Goal: Transaction & Acquisition: Purchase product/service

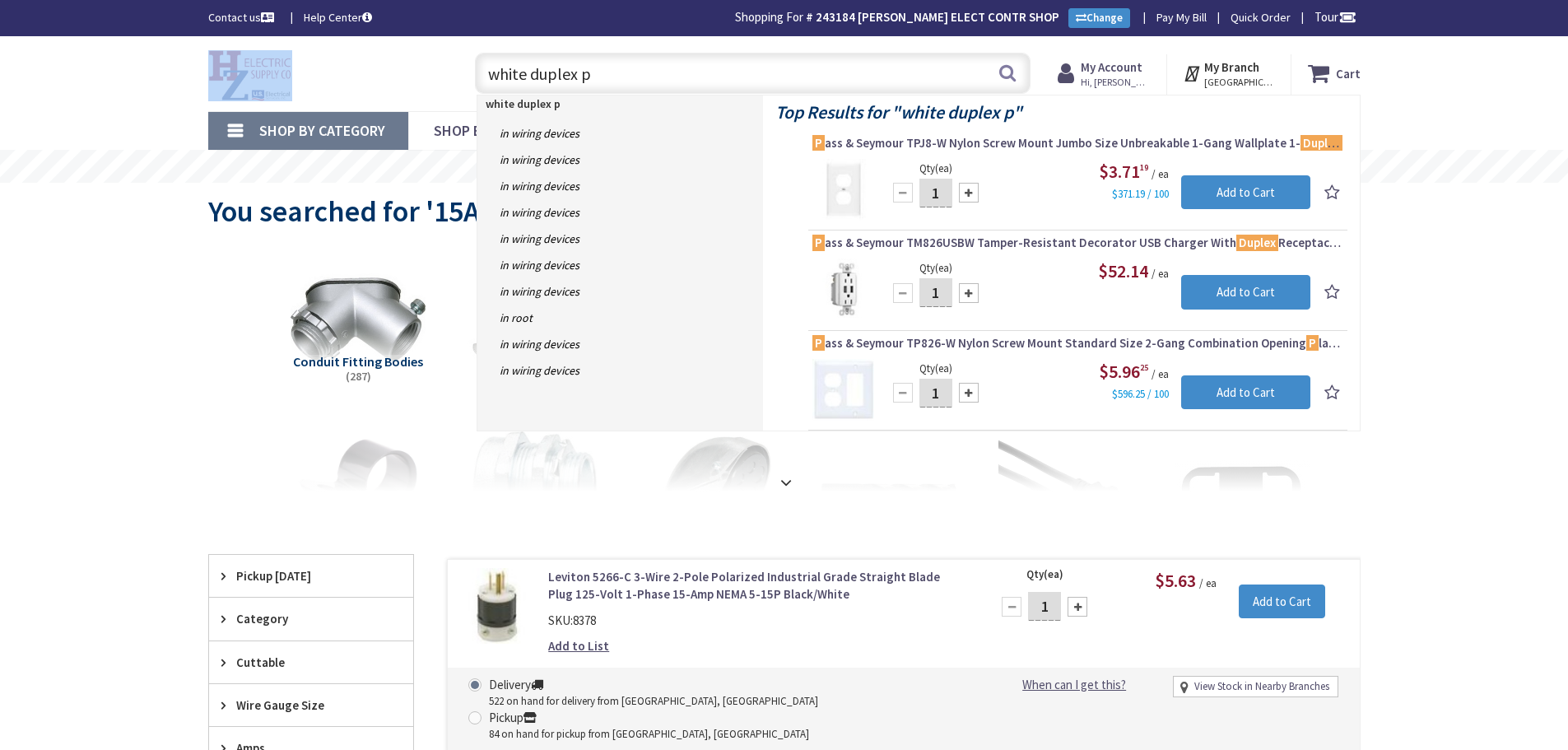
drag, startPoint x: 339, startPoint y: 77, endPoint x: 296, endPoint y: 66, distance: 44.4
click at [315, 71] on div "Toggle Nav white duplex p white duplex p Search Cart My Cart Close" at bounding box center [784, 73] width 1177 height 55
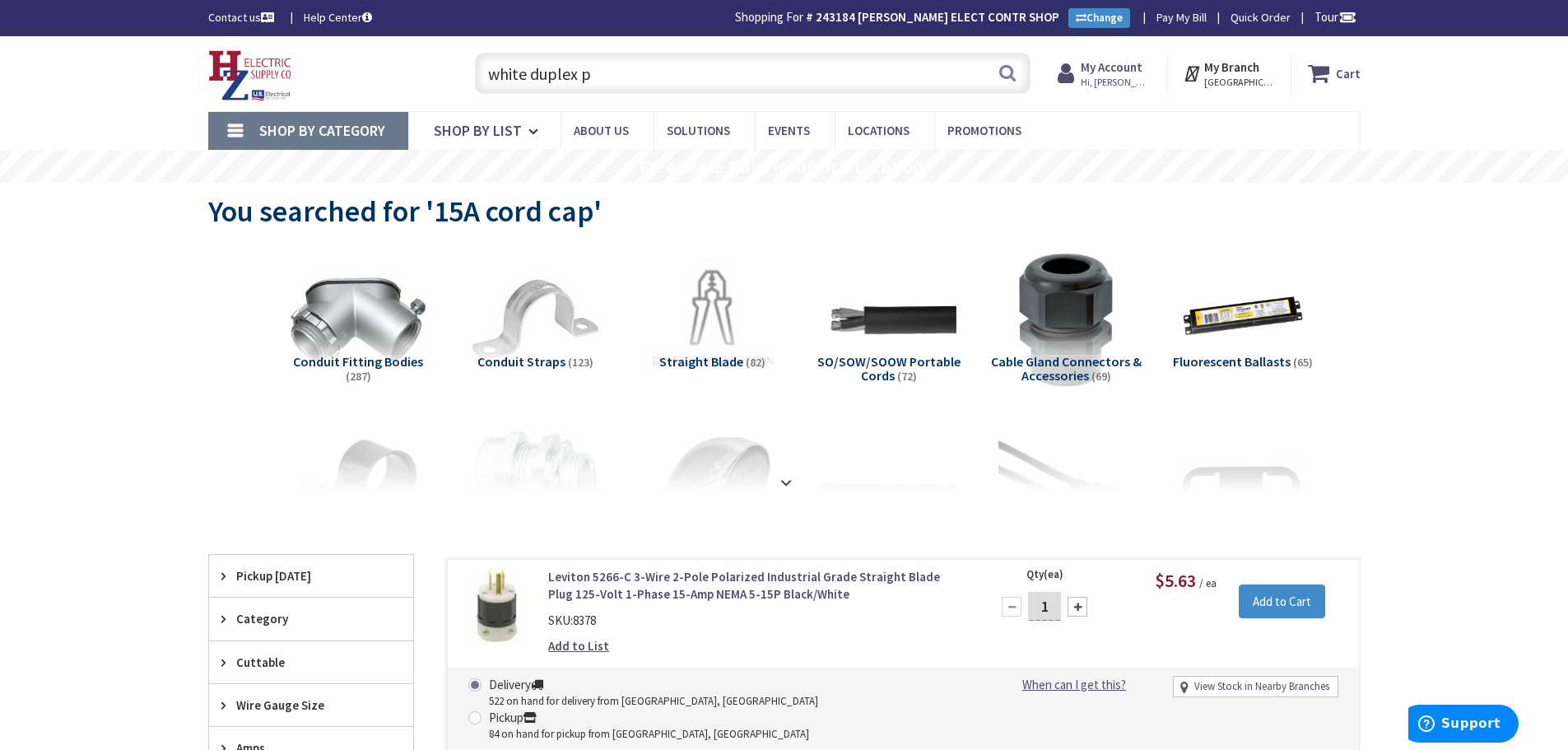
click at [595, 79] on input "white duplex p" at bounding box center [752, 72] width 555 height 41
drag, startPoint x: 604, startPoint y: 66, endPoint x: 340, endPoint y: 78, distance: 264.3
click at [340, 78] on div "Toggle Nav white duplex p white duplex p Search Cart My Cart Close" at bounding box center [784, 73] width 1177 height 55
type input "1"
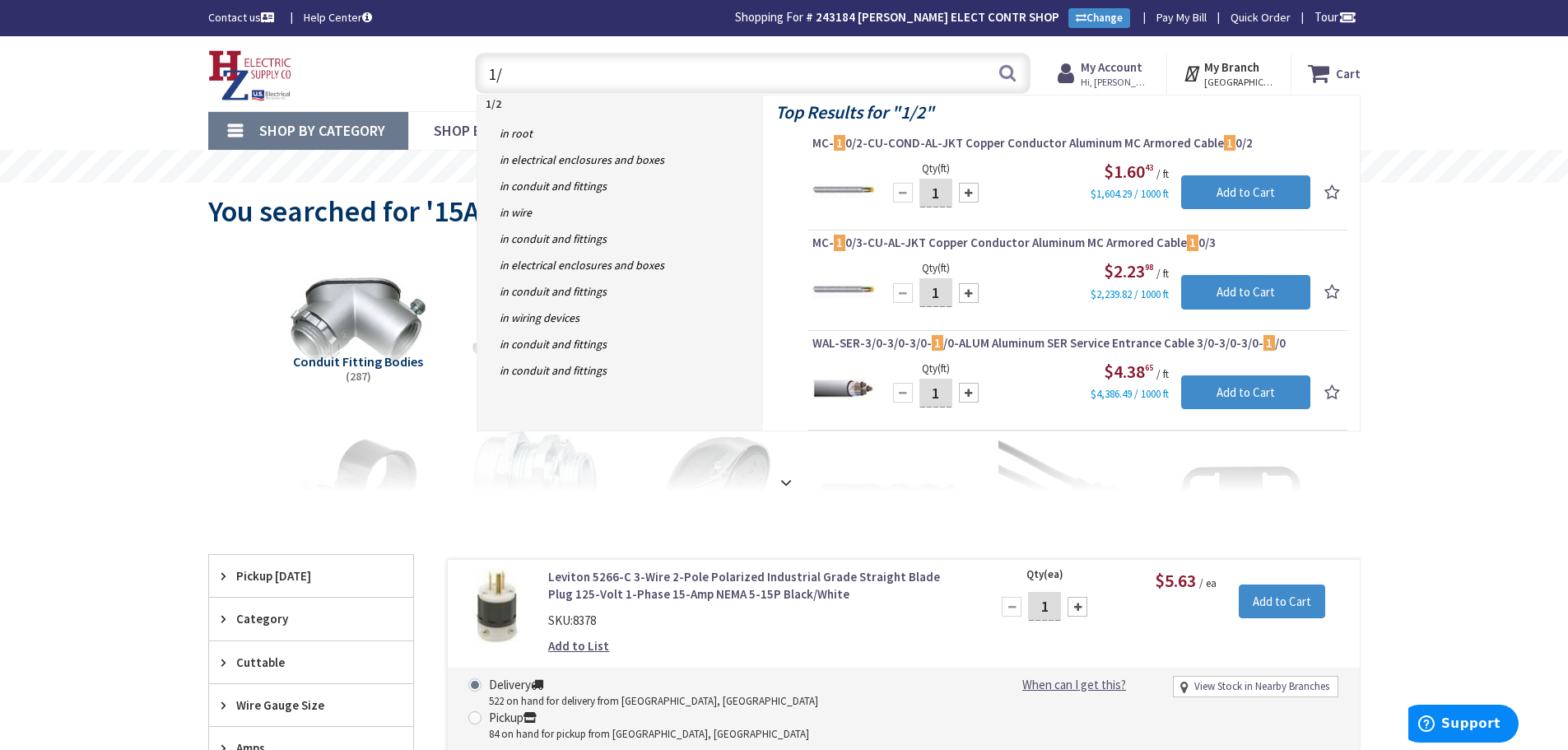
type input "1"
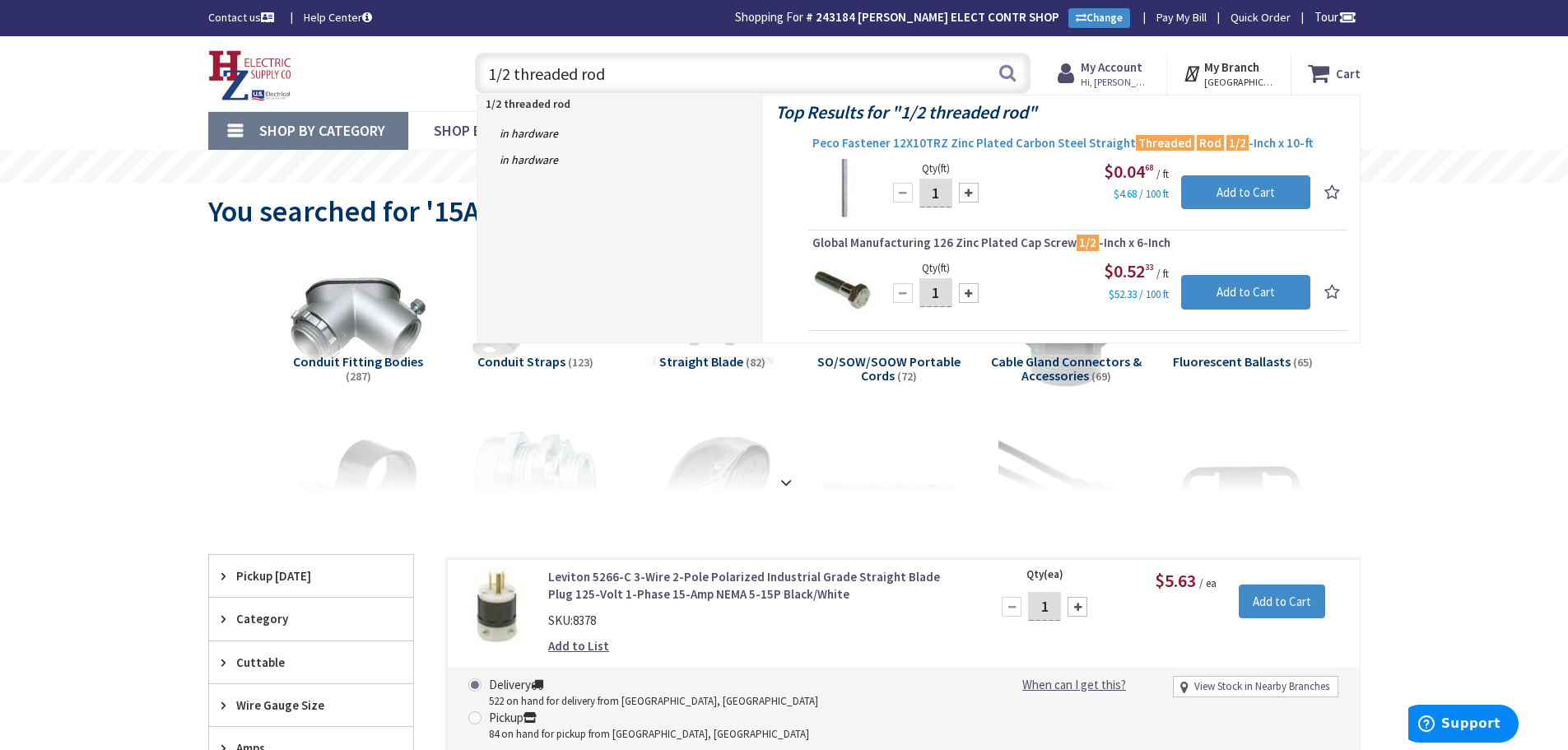
type input "1/2 threaded rod"
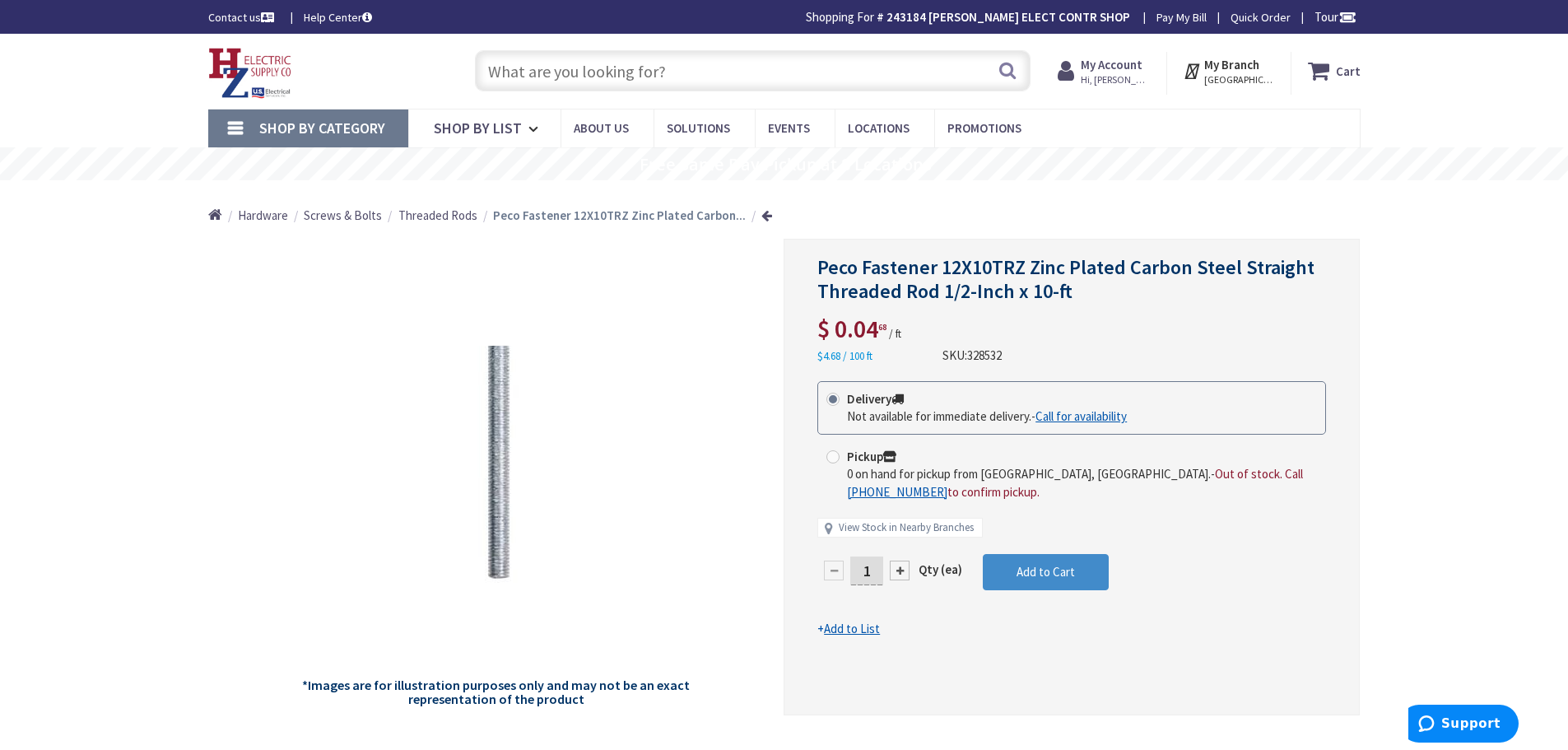
type input "[GEOGRAPHIC_DATA], [STREET_ADDRESS][PERSON_NAME]"
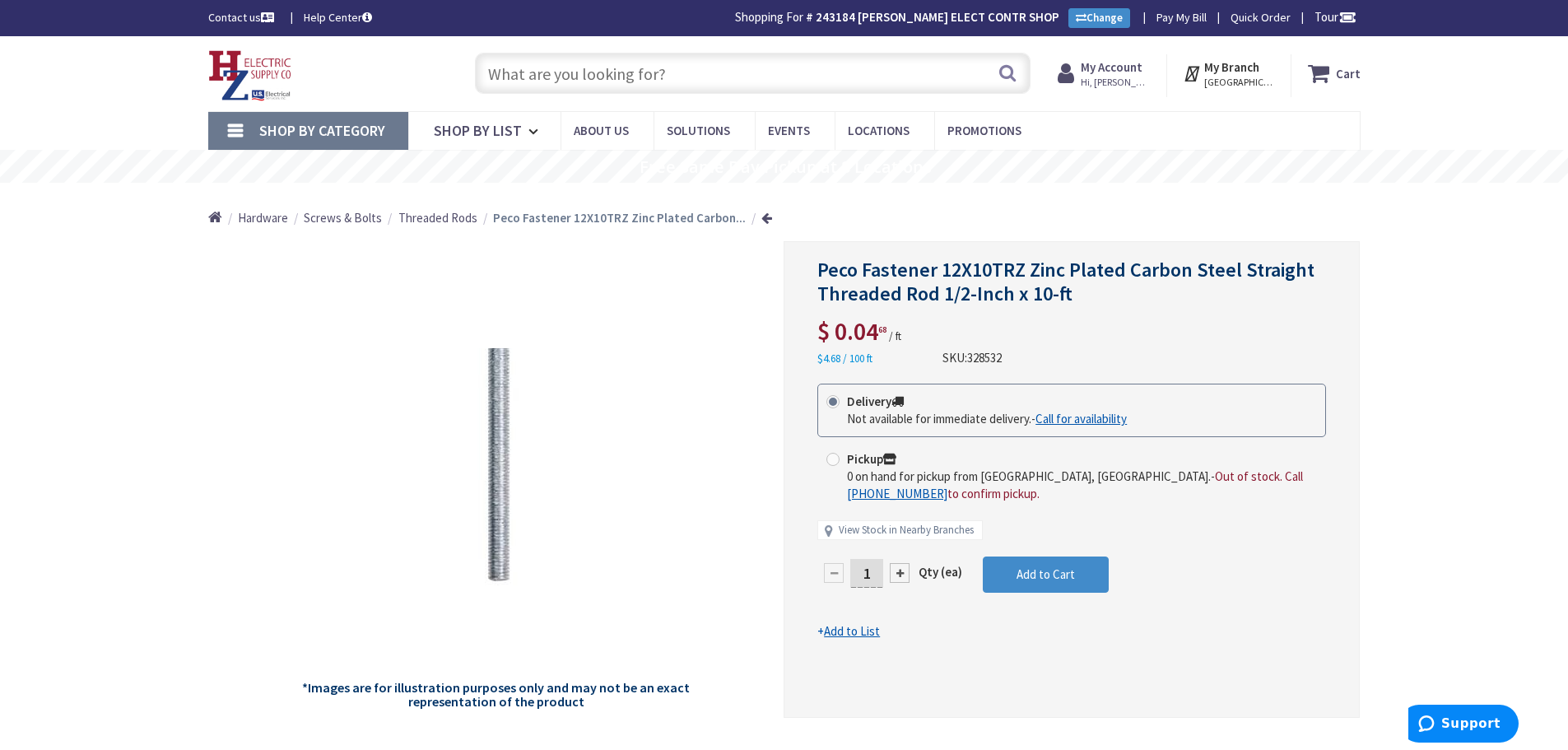
click at [655, 77] on input "text" at bounding box center [752, 72] width 555 height 41
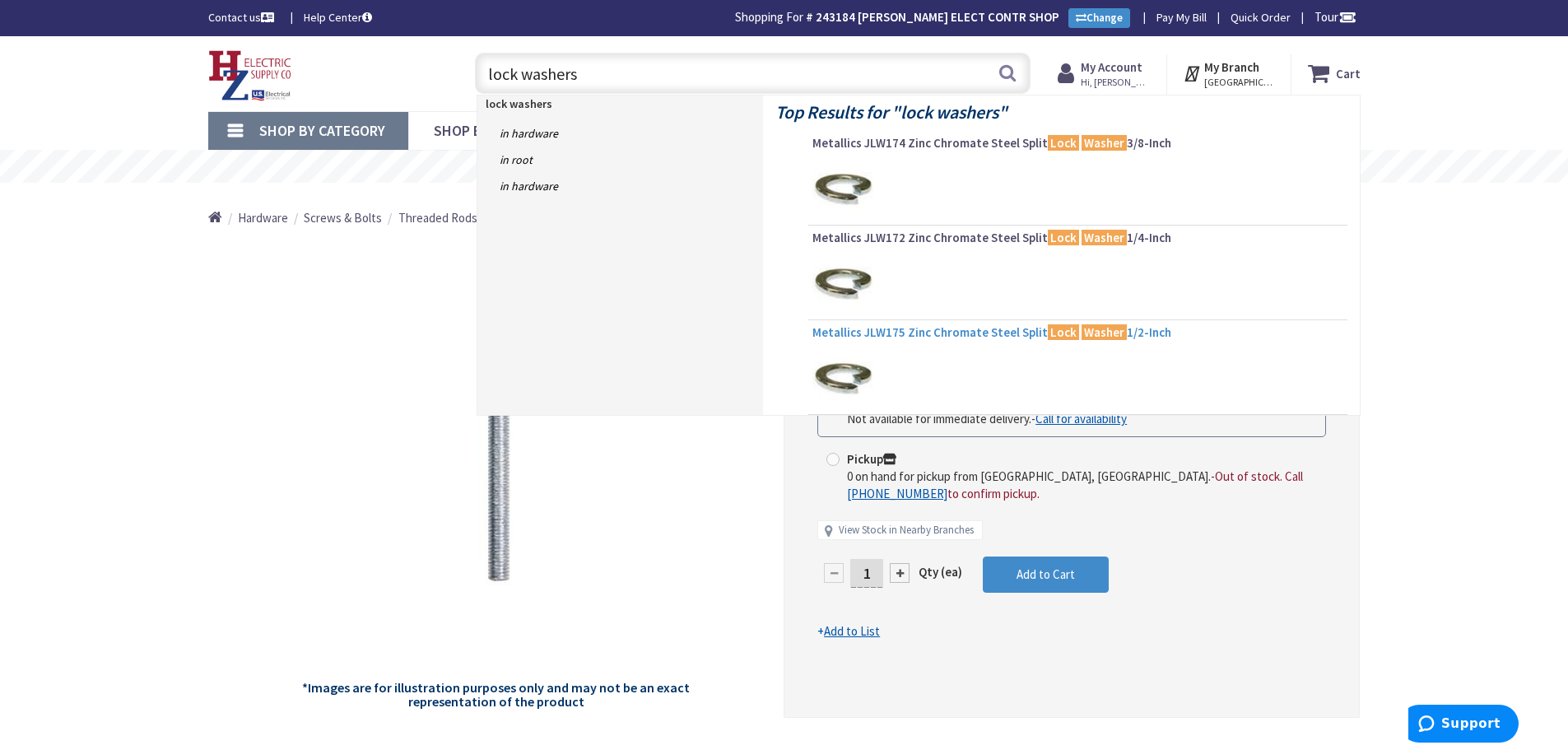
type input "lock washers"
click at [961, 332] on span "Metallics JLW175 Zinc Chromate Steel Split Lock Washer 1/2-Inch" at bounding box center [1077, 332] width 531 height 17
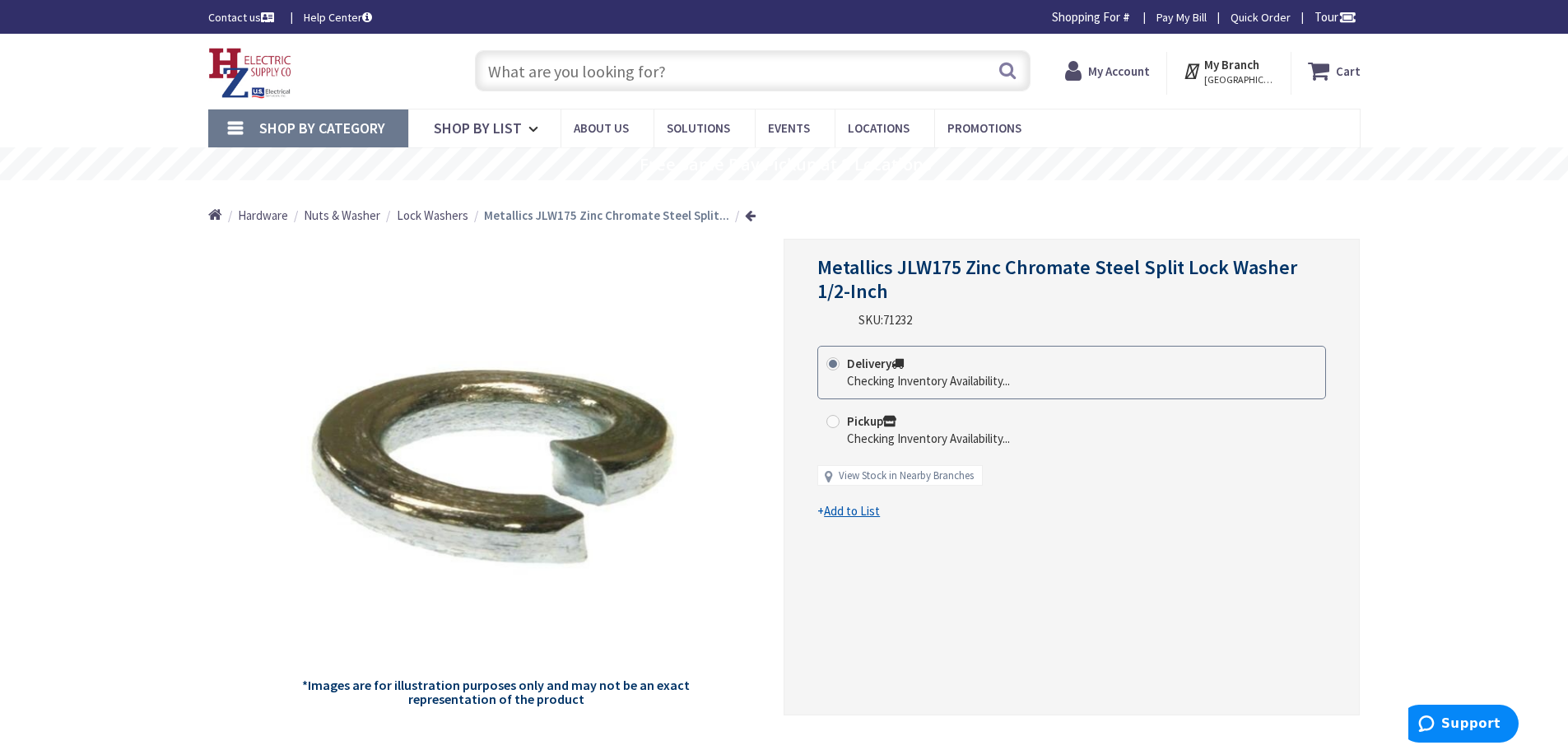
click at [716, 55] on input "text" at bounding box center [752, 71] width 555 height 41
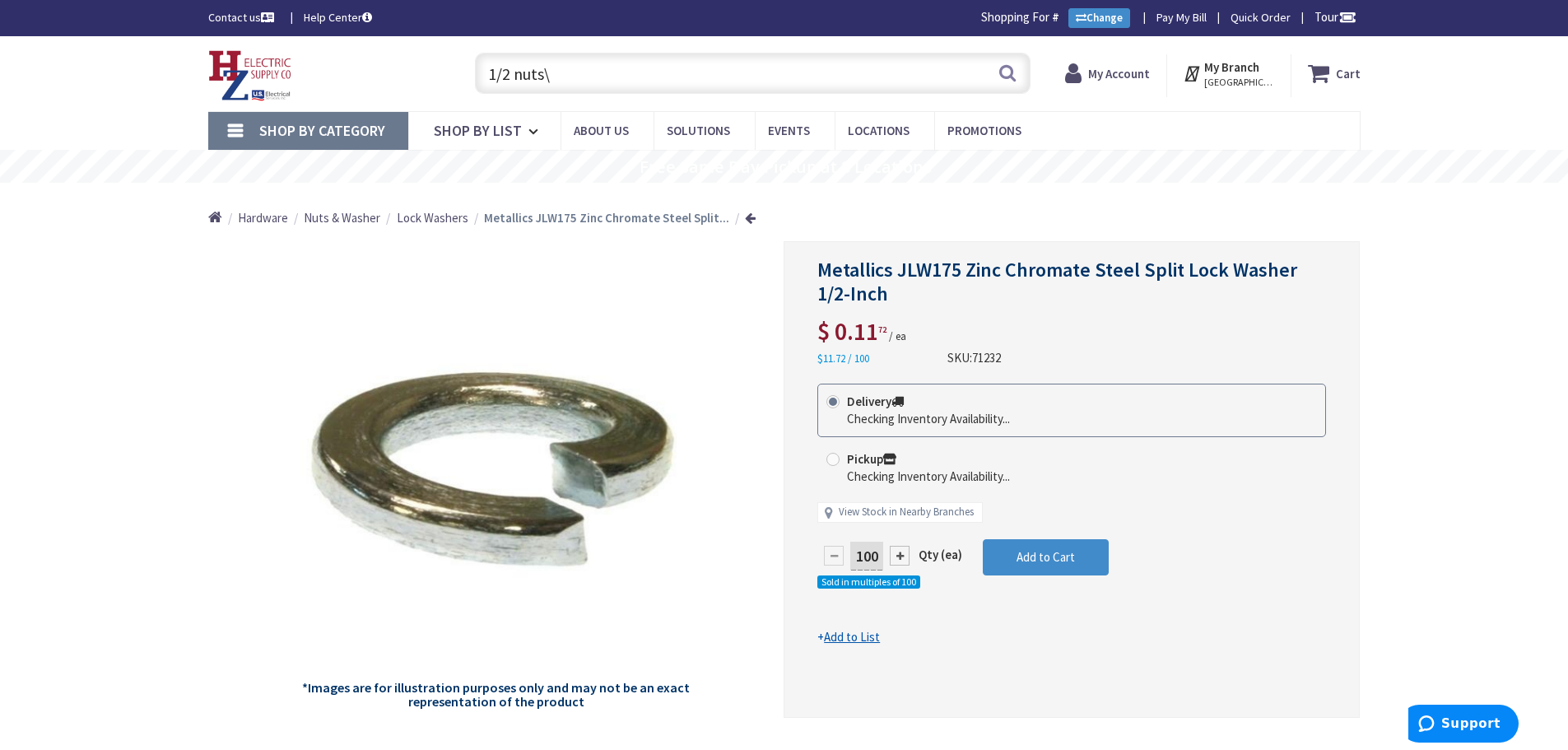
type input "1/2 nuts"
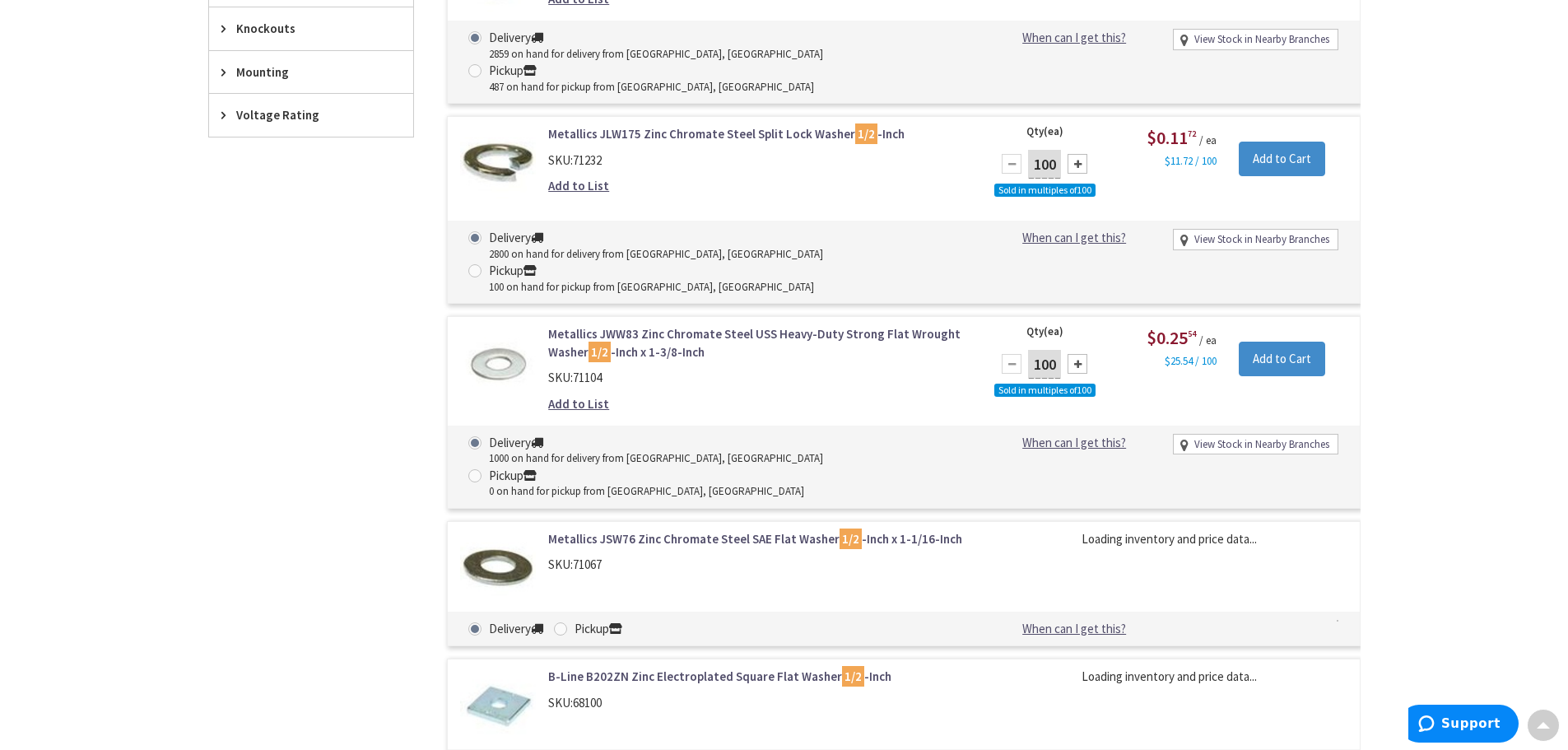
scroll to position [1479, 0]
